Goal: Information Seeking & Learning: Learn about a topic

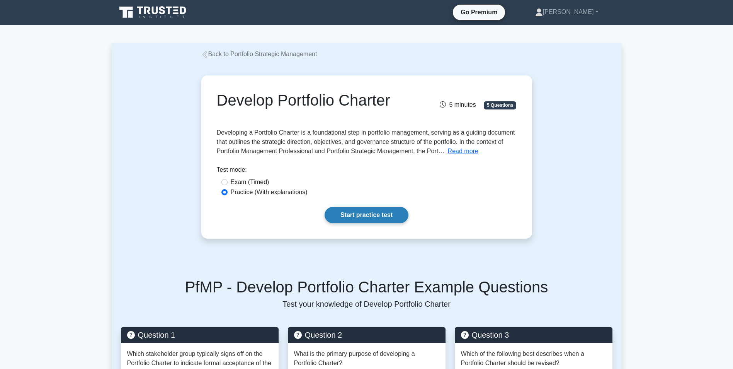
click at [348, 218] on link "Start practice test" at bounding box center [367, 215] width 84 height 16
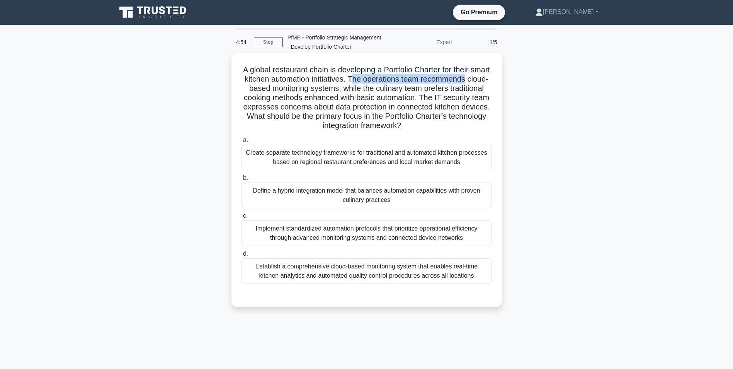
drag, startPoint x: 376, startPoint y: 79, endPoint x: 490, endPoint y: 77, distance: 114.1
click at [490, 77] on h5 "A global restaurant chain is developing a Portfolio Charter for their smart kit…" at bounding box center [367, 98] width 252 height 66
drag, startPoint x: 262, startPoint y: 89, endPoint x: 356, endPoint y: 87, distance: 94.0
click at [356, 87] on h5 "A global restaurant chain is developing a Portfolio Charter for their smart kit…" at bounding box center [367, 98] width 252 height 66
drag, startPoint x: 372, startPoint y: 90, endPoint x: 459, endPoint y: 123, distance: 92.3
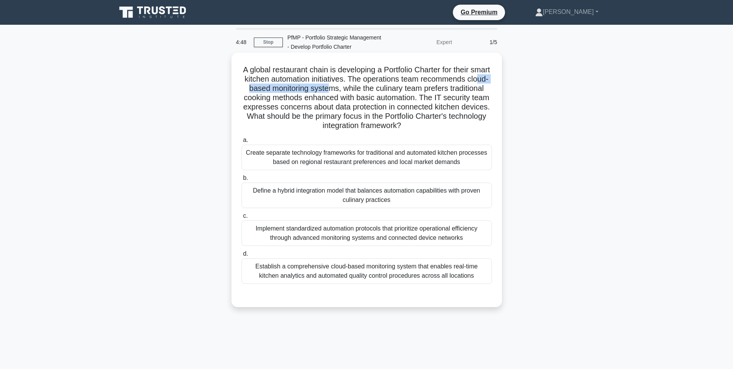
click at [459, 123] on h5 "A global restaurant chain is developing a Portfolio Charter for their smart kit…" at bounding box center [367, 98] width 252 height 66
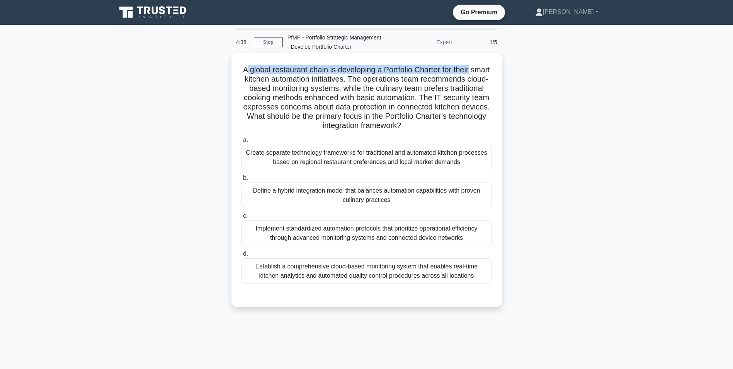
drag, startPoint x: 252, startPoint y: 70, endPoint x: 485, endPoint y: 73, distance: 232.8
click at [485, 73] on h5 "A global restaurant chain is developing a Portfolio Charter for their smart kit…" at bounding box center [367, 98] width 252 height 66
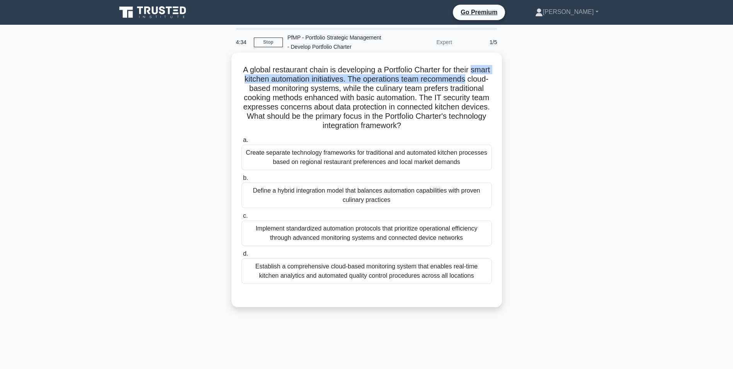
drag, startPoint x: 239, startPoint y: 78, endPoint x: 490, endPoint y: 83, distance: 251.8
click at [490, 83] on div "A global restaurant chain is developing a Portfolio Charter for their smart kit…" at bounding box center [367, 180] width 264 height 248
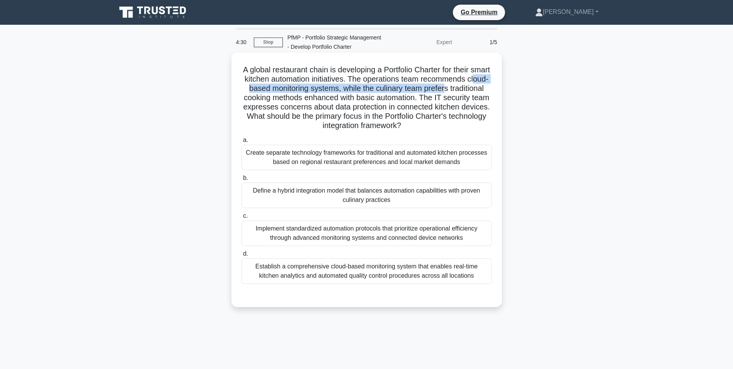
drag, startPoint x: 259, startPoint y: 88, endPoint x: 478, endPoint y: 91, distance: 219.3
click at [478, 91] on h5 "A global restaurant chain is developing a Portfolio Charter for their smart kit…" at bounding box center [367, 98] width 252 height 66
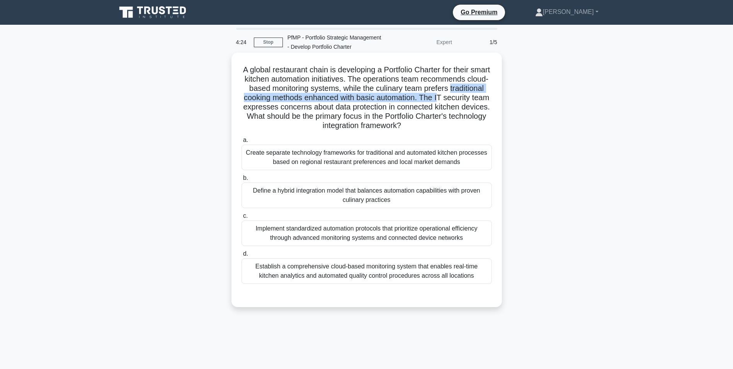
drag, startPoint x: 247, startPoint y: 102, endPoint x: 482, endPoint y: 94, distance: 234.8
click at [482, 94] on h5 "A global restaurant chain is developing a Portfolio Charter for their smart kit…" at bounding box center [367, 98] width 252 height 66
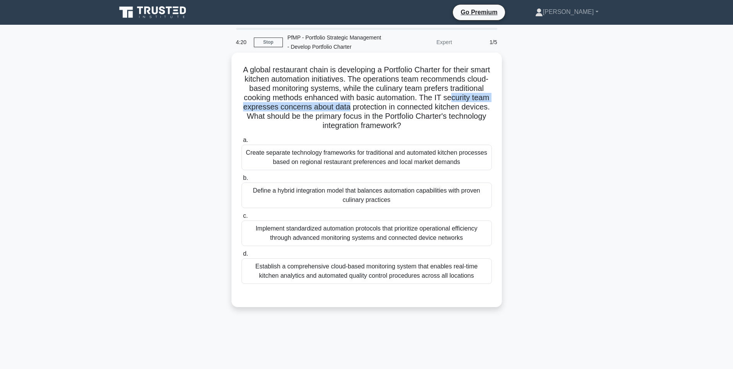
drag, startPoint x: 254, startPoint y: 104, endPoint x: 401, endPoint y: 109, distance: 146.6
click at [401, 109] on h5 "A global restaurant chain is developing a Portfolio Charter for their smart kit…" at bounding box center [367, 98] width 252 height 66
click at [304, 119] on h5 "A global restaurant chain is developing a Portfolio Charter for their smart kit…" at bounding box center [367, 98] width 252 height 66
drag, startPoint x: 310, startPoint y: 118, endPoint x: 479, endPoint y: 125, distance: 168.4
click at [479, 125] on h5 "A global restaurant chain is developing a Portfolio Charter for their smart kit…" at bounding box center [367, 98] width 252 height 66
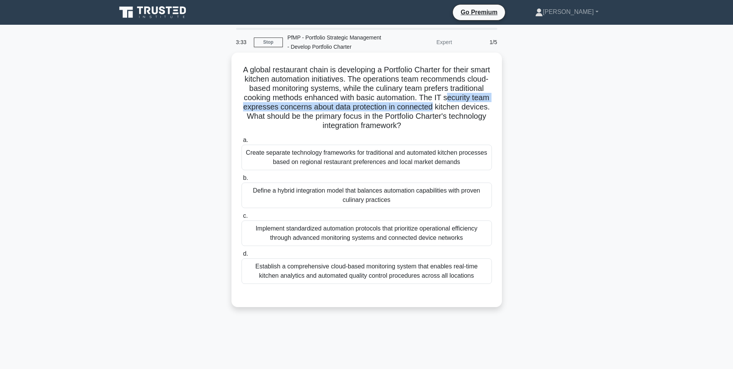
drag, startPoint x: 249, startPoint y: 106, endPoint x: 491, endPoint y: 105, distance: 242.0
click at [491, 105] on h5 "A global restaurant chain is developing a Portfolio Charter for their smart kit…" at bounding box center [367, 98] width 252 height 66
drag, startPoint x: 252, startPoint y: 194, endPoint x: 481, endPoint y: 198, distance: 228.9
click at [481, 198] on div "Define a hybrid integration model that balances automation capabilities with pr…" at bounding box center [367, 196] width 251 height 26
drag, startPoint x: 248, startPoint y: 227, endPoint x: 468, endPoint y: 238, distance: 220.7
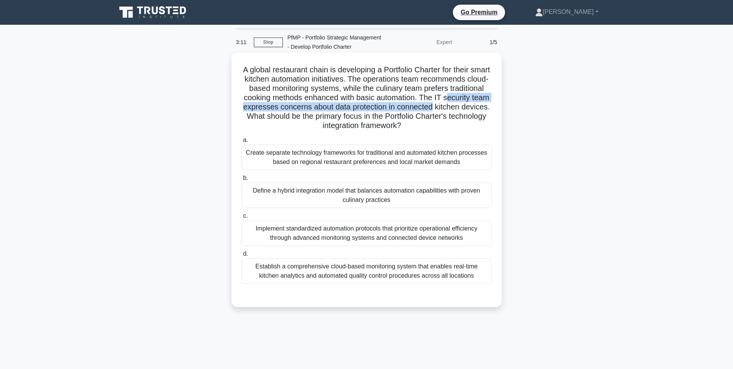
click at [468, 238] on div "Implement standardized automation protocols that prioritize operational efficie…" at bounding box center [367, 233] width 251 height 26
click at [242, 218] on input "c. Implement standardized automation protocols that prioritize operational effi…" at bounding box center [242, 215] width 0 height 5
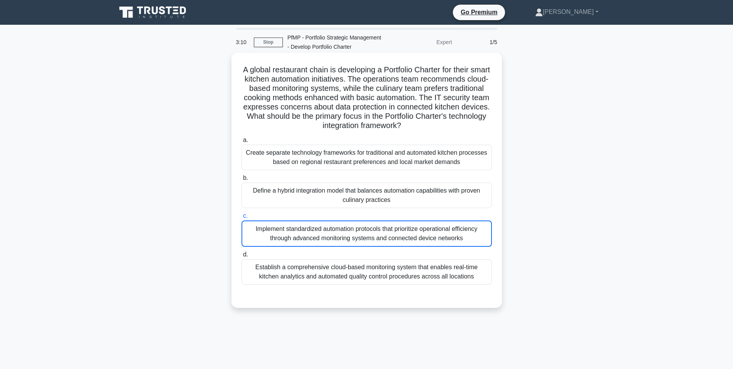
click at [468, 238] on div "Implement standardized automation protocols that prioritize operational efficie…" at bounding box center [367, 233] width 251 height 26
click at [242, 218] on input "c. Implement standardized automation protocols that prioritize operational effi…" at bounding box center [242, 215] width 0 height 5
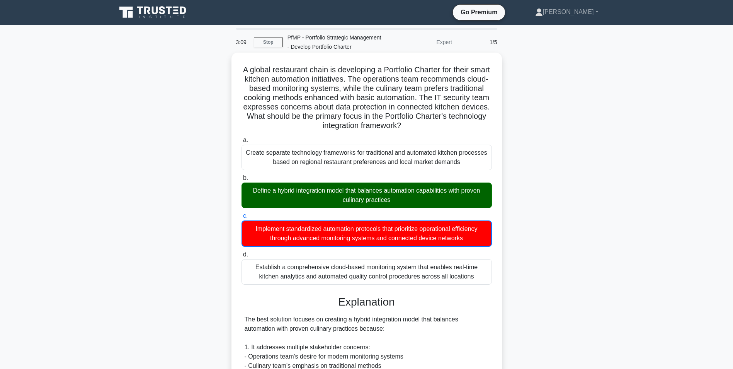
drag, startPoint x: 468, startPoint y: 238, endPoint x: 462, endPoint y: 191, distance: 47.5
click at [462, 191] on div "a. Create separate technology frameworks for traditional and automated kitchen …" at bounding box center [367, 210] width 260 height 152
click at [307, 198] on div "Define a hybrid integration model that balances automation capabilities with pr…" at bounding box center [367, 196] width 251 height 26
click at [242, 181] on input "b. Define a hybrid integration model that balances automation capabilities with…" at bounding box center [242, 178] width 0 height 5
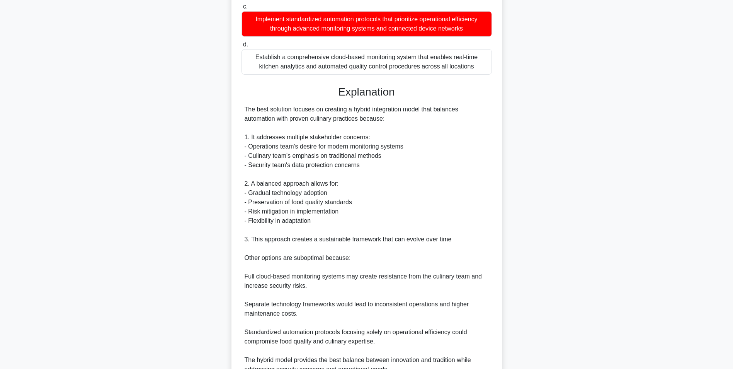
scroll to position [232, 0]
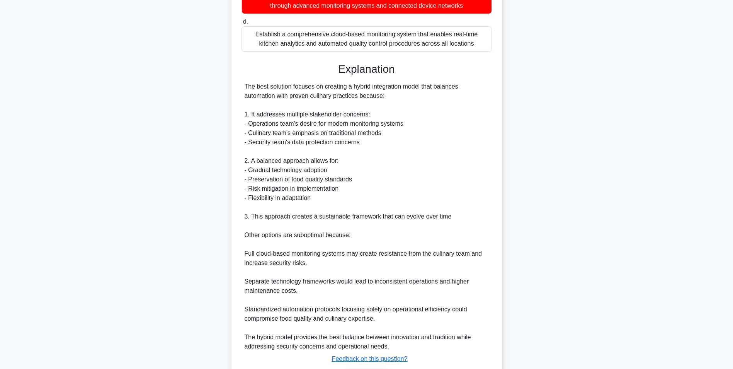
drag, startPoint x: 259, startPoint y: 88, endPoint x: 436, endPoint y: 94, distance: 176.8
click at [436, 94] on div "The best solution focuses on creating a hybrid integration model that balances …" at bounding box center [367, 216] width 244 height 269
drag, startPoint x: 256, startPoint y: 118, endPoint x: 384, endPoint y: 118, distance: 128.4
click at [384, 118] on div "The best solution focuses on creating a hybrid integration model that balances …" at bounding box center [367, 216] width 244 height 269
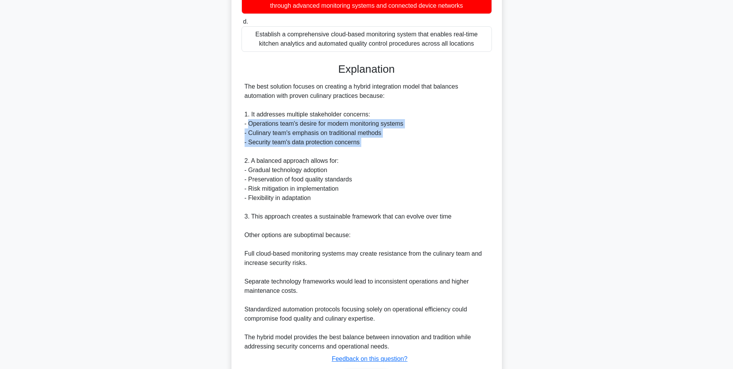
drag, startPoint x: 250, startPoint y: 126, endPoint x: 416, endPoint y: 152, distance: 167.9
click at [416, 152] on div "The best solution focuses on creating a hybrid integration model that balances …" at bounding box center [367, 216] width 244 height 269
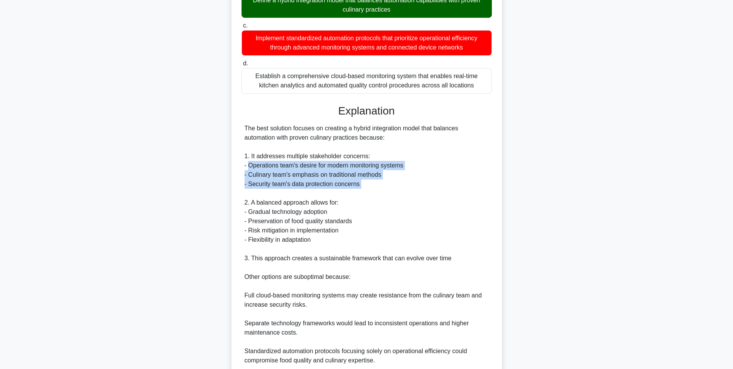
scroll to position [193, 0]
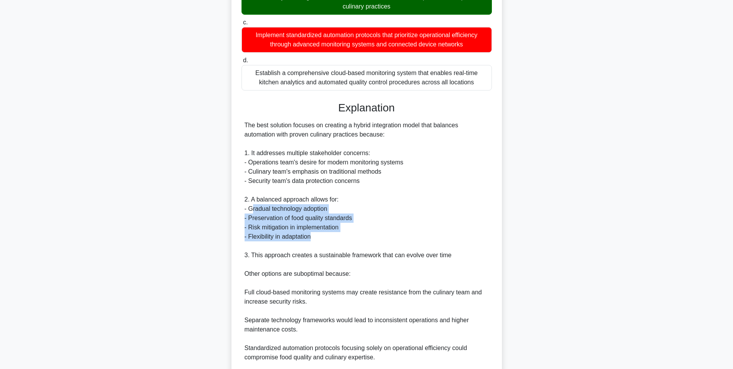
drag, startPoint x: 254, startPoint y: 211, endPoint x: 346, endPoint y: 237, distance: 96.1
click at [346, 237] on div "The best solution focuses on creating a hybrid integration model that balances …" at bounding box center [367, 255] width 244 height 269
drag, startPoint x: 346, startPoint y: 237, endPoint x: 337, endPoint y: 232, distance: 10.9
click at [337, 232] on div "The best solution focuses on creating a hybrid integration model that balances …" at bounding box center [367, 255] width 244 height 269
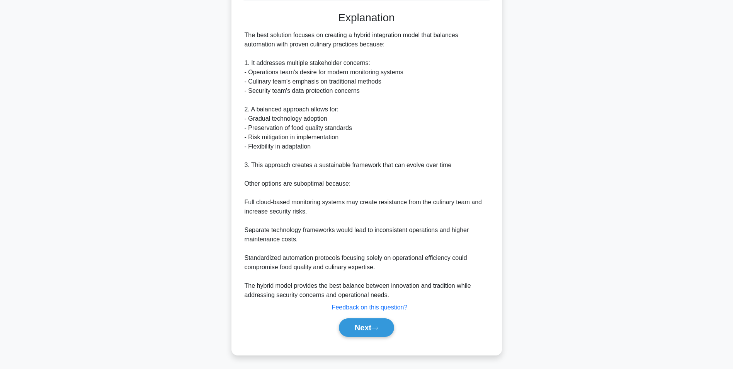
scroll to position [285, 0]
click at [363, 336] on div "Next" at bounding box center [367, 326] width 251 height 25
click at [365, 321] on button "Next" at bounding box center [366, 326] width 55 height 19
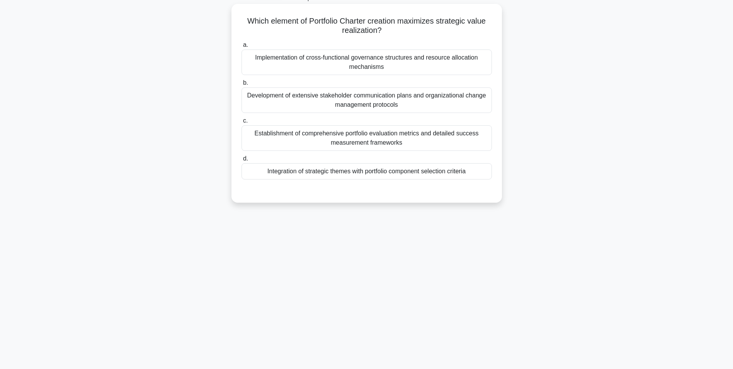
scroll to position [10, 0]
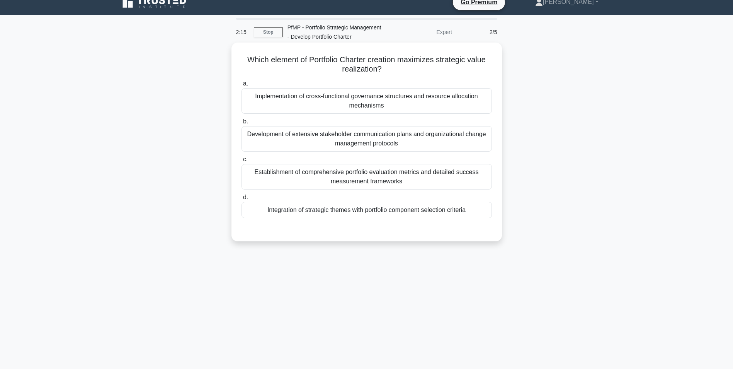
drag, startPoint x: 373, startPoint y: 60, endPoint x: 492, endPoint y: 69, distance: 119.5
click at [492, 69] on h5 "Which element of Portfolio Charter creation maximizes strategic value realizati…" at bounding box center [367, 64] width 252 height 19
click at [383, 211] on div "Integration of strategic themes with portfolio component selection criteria" at bounding box center [367, 210] width 251 height 16
click at [242, 200] on input "d. Integration of strategic themes with portfolio component selection criteria" at bounding box center [242, 197] width 0 height 5
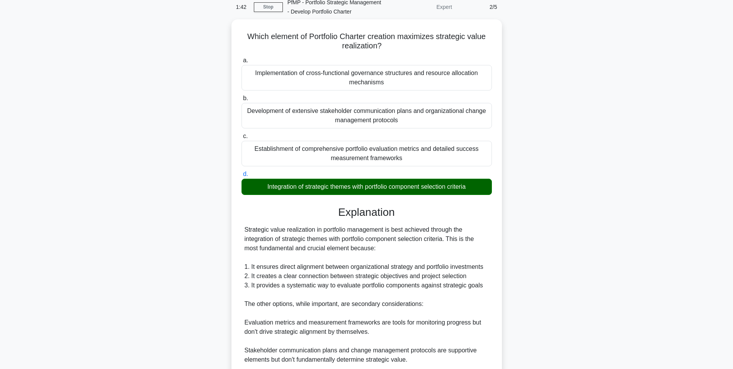
scroll to position [49, 0]
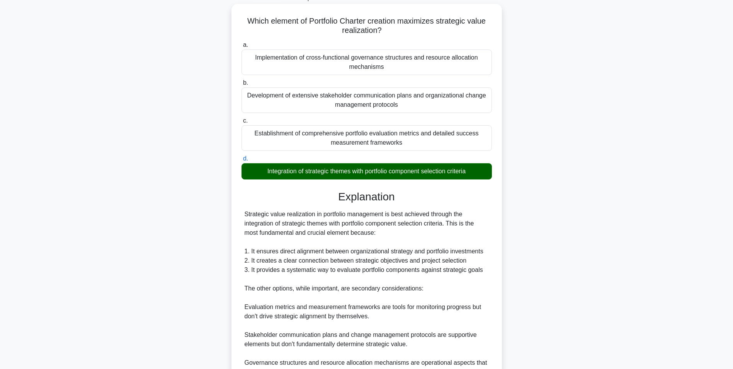
drag, startPoint x: 244, startPoint y: 217, endPoint x: 472, endPoint y: 232, distance: 228.6
click at [472, 232] on div "Strategic value realization in portfolio management is best achieved through th…" at bounding box center [367, 293] width 244 height 167
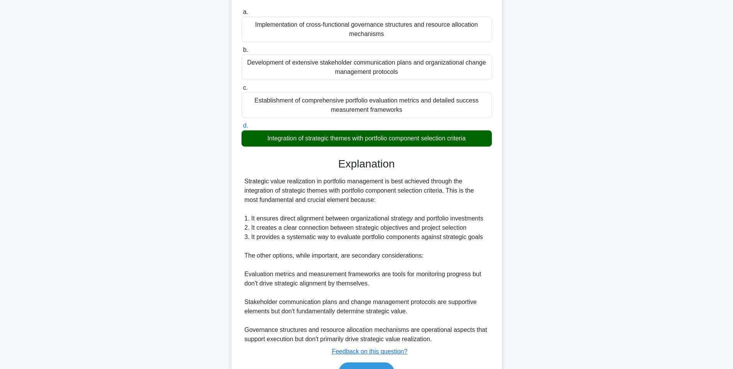
scroll to position [126, 0]
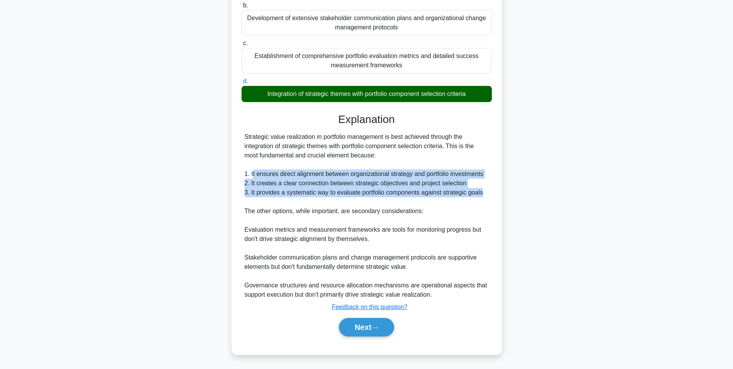
drag, startPoint x: 253, startPoint y: 174, endPoint x: 488, endPoint y: 193, distance: 235.8
click at [488, 193] on div "Strategic value realization in portfolio management is best achieved through th…" at bounding box center [367, 215] width 244 height 167
click at [385, 321] on button "Next" at bounding box center [366, 327] width 55 height 19
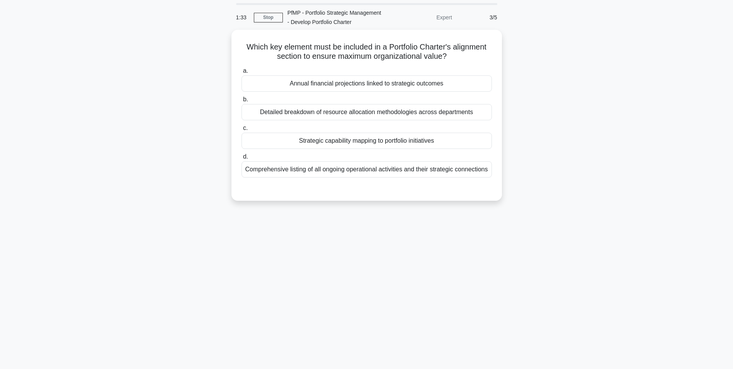
scroll to position [0, 0]
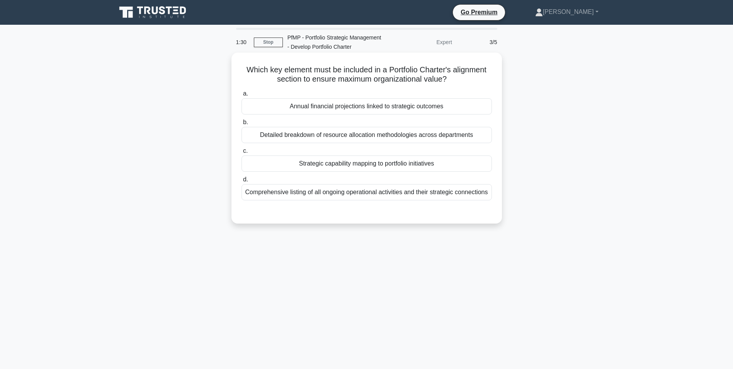
drag, startPoint x: 242, startPoint y: 70, endPoint x: 461, endPoint y: 82, distance: 218.8
click at [461, 82] on h5 "Which key element must be included in a Portfolio Charter's alignment section t…" at bounding box center [367, 74] width 252 height 19
click at [395, 200] on div "Comprehensive listing of all ongoing operational activities and their strategic…" at bounding box center [367, 192] width 251 height 16
click at [242, 182] on input "d. Comprehensive listing of all ongoing operational activities and their strate…" at bounding box center [242, 179] width 0 height 5
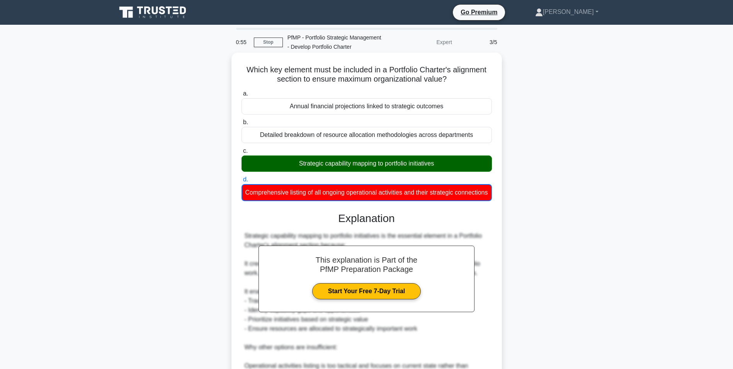
drag, startPoint x: 349, startPoint y: 161, endPoint x: 443, endPoint y: 162, distance: 94.3
click at [443, 162] on div "Strategic capability mapping to portfolio initiatives" at bounding box center [367, 163] width 251 height 16
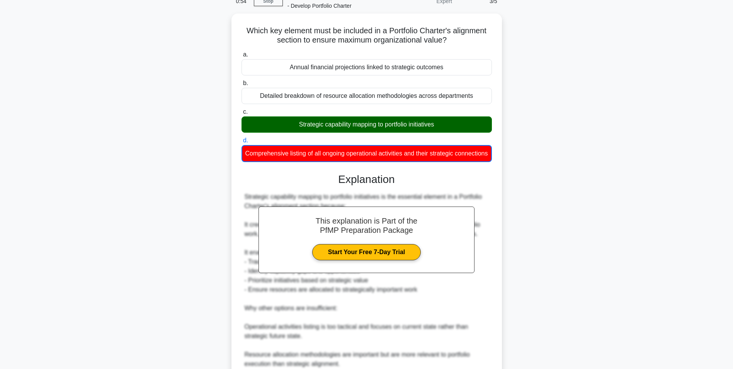
scroll to position [155, 0]
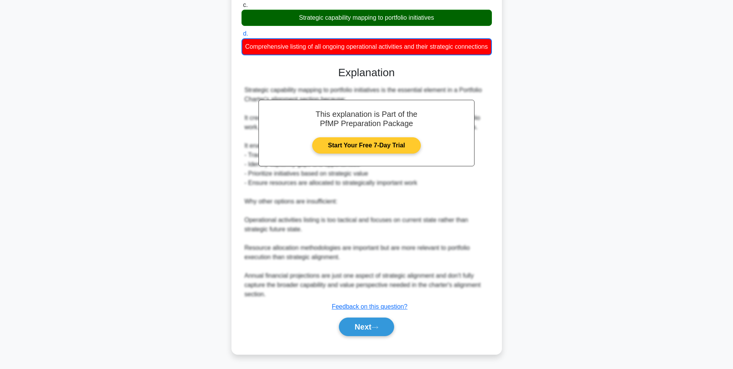
click at [377, 148] on link "Start Your Free 7-Day Trial" at bounding box center [366, 145] width 109 height 16
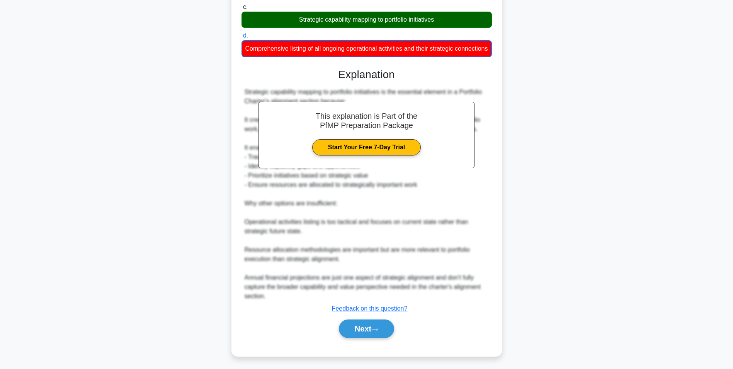
scroll to position [141, 0]
